Goal: Task Accomplishment & Management: Use online tool/utility

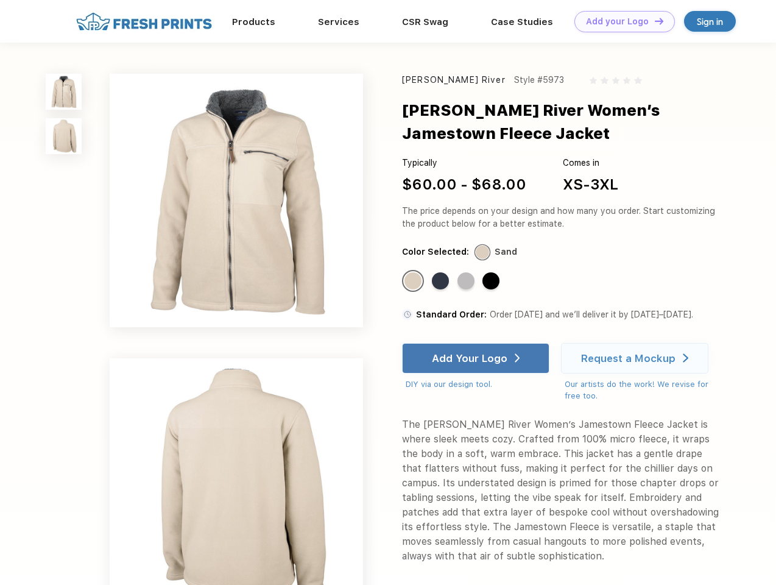
click at [620, 21] on link "Add your Logo Design Tool" at bounding box center [624, 21] width 100 height 21
click at [0, 0] on div "Design Tool" at bounding box center [0, 0] width 0 height 0
click at [653, 21] on link "Add your Logo Design Tool" at bounding box center [624, 21] width 100 height 21
click at [64, 91] on img at bounding box center [64, 92] width 36 height 36
click at [64, 136] on img at bounding box center [64, 136] width 36 height 36
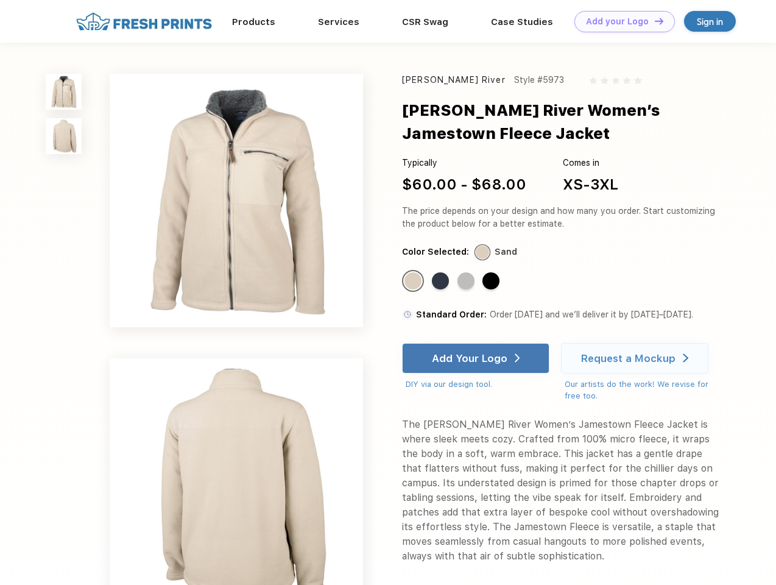
click at [414, 281] on div "Standard Color" at bounding box center [412, 280] width 17 height 17
click at [442, 281] on div "Standard Color" at bounding box center [440, 280] width 17 height 17
click at [467, 281] on div "Standard Color" at bounding box center [465, 280] width 17 height 17
click at [492, 281] on div "Standard Color" at bounding box center [490, 280] width 17 height 17
click at [477, 358] on div "Add Your Logo" at bounding box center [470, 358] width 76 height 12
